Goal: Information Seeking & Learning: Learn about a topic

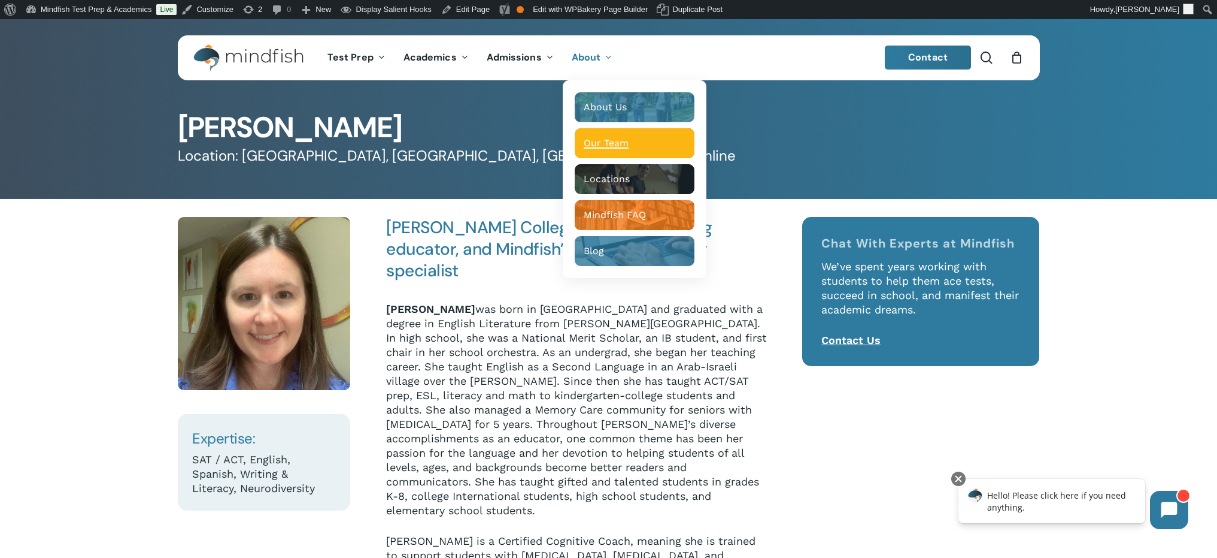
click at [606, 143] on span "Our Team" at bounding box center [606, 142] width 45 height 11
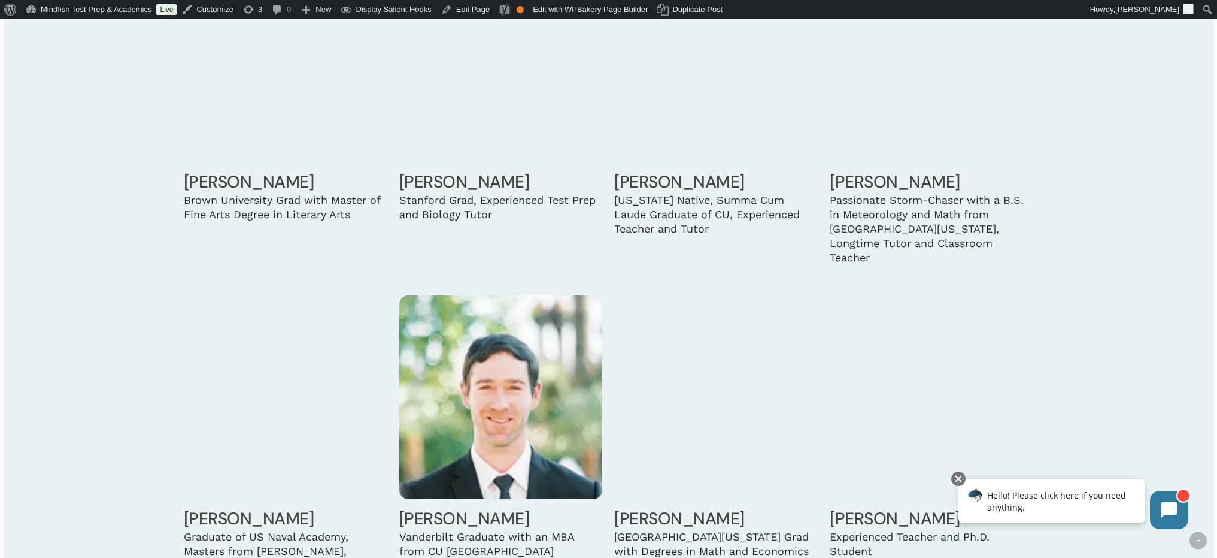
scroll to position [2524, 0]
